Goal: Information Seeking & Learning: Learn about a topic

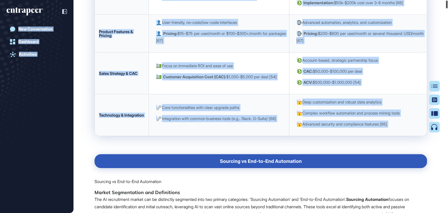
click at [447, 2] on div at bounding box center [447, 5] width 2 height 8
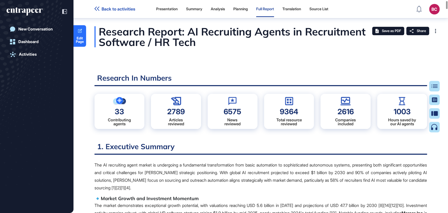
scroll to position [156, 0]
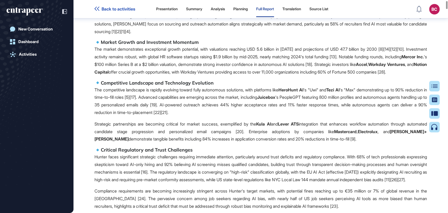
click at [278, 115] on p "The competitive landscape is rapidly evolving toward fully autonomous solutions…" at bounding box center [260, 101] width 332 height 30
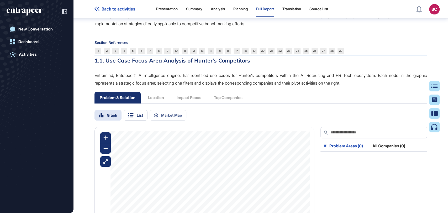
scroll to position [483, 0]
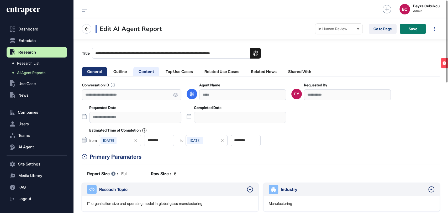
click at [147, 70] on li "Content" at bounding box center [146, 71] width 26 height 9
